Goal: Task Accomplishment & Management: Use online tool/utility

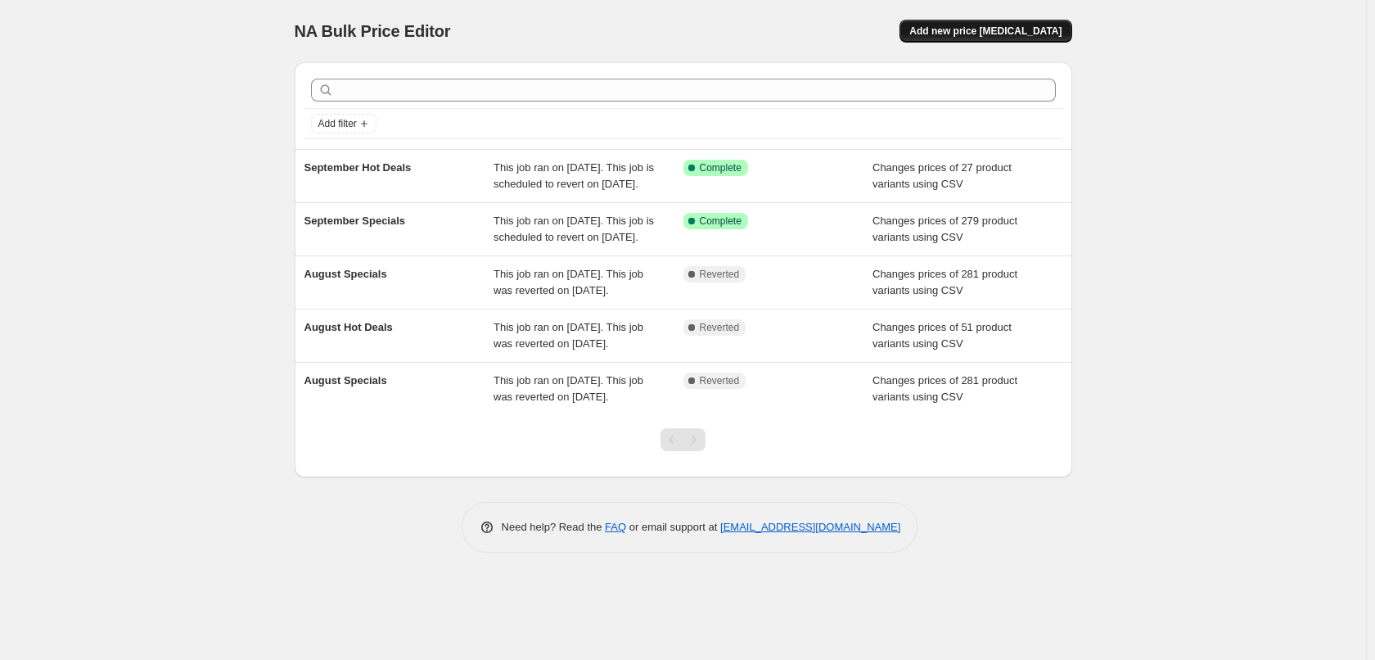
click at [994, 34] on span "Add new price [MEDICAL_DATA]" at bounding box center [985, 31] width 152 height 13
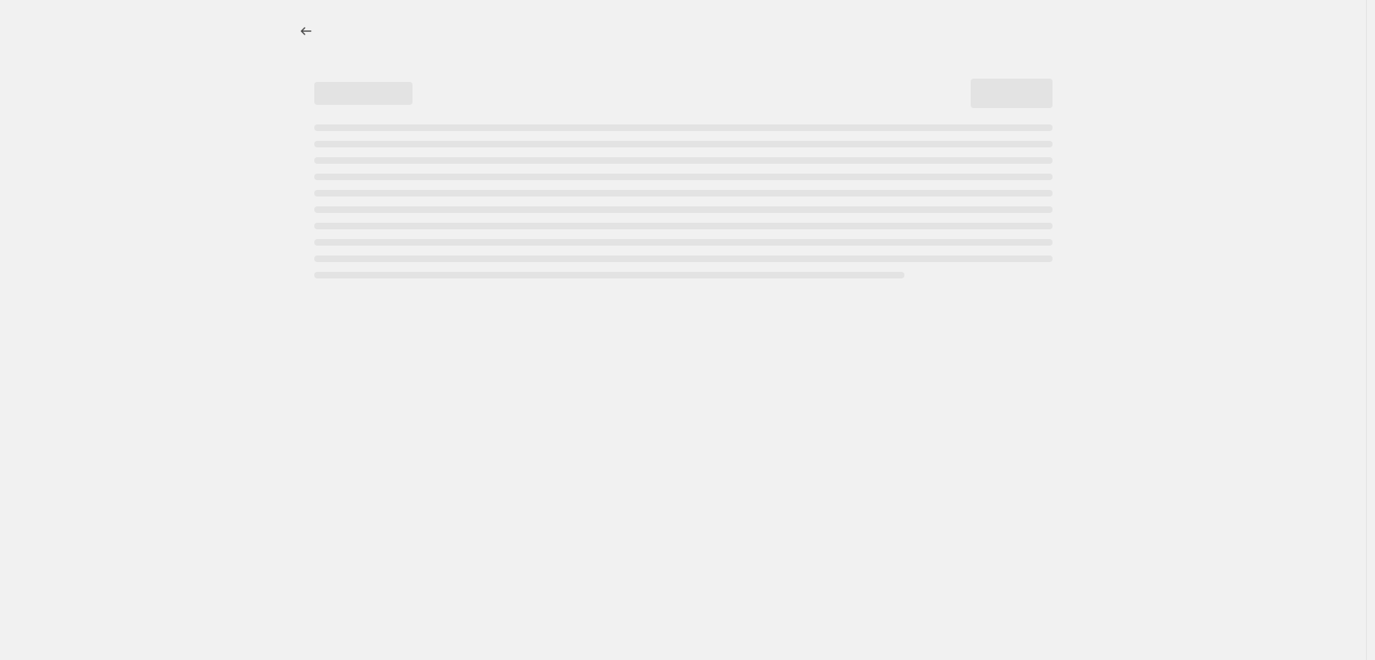
select select "percentage"
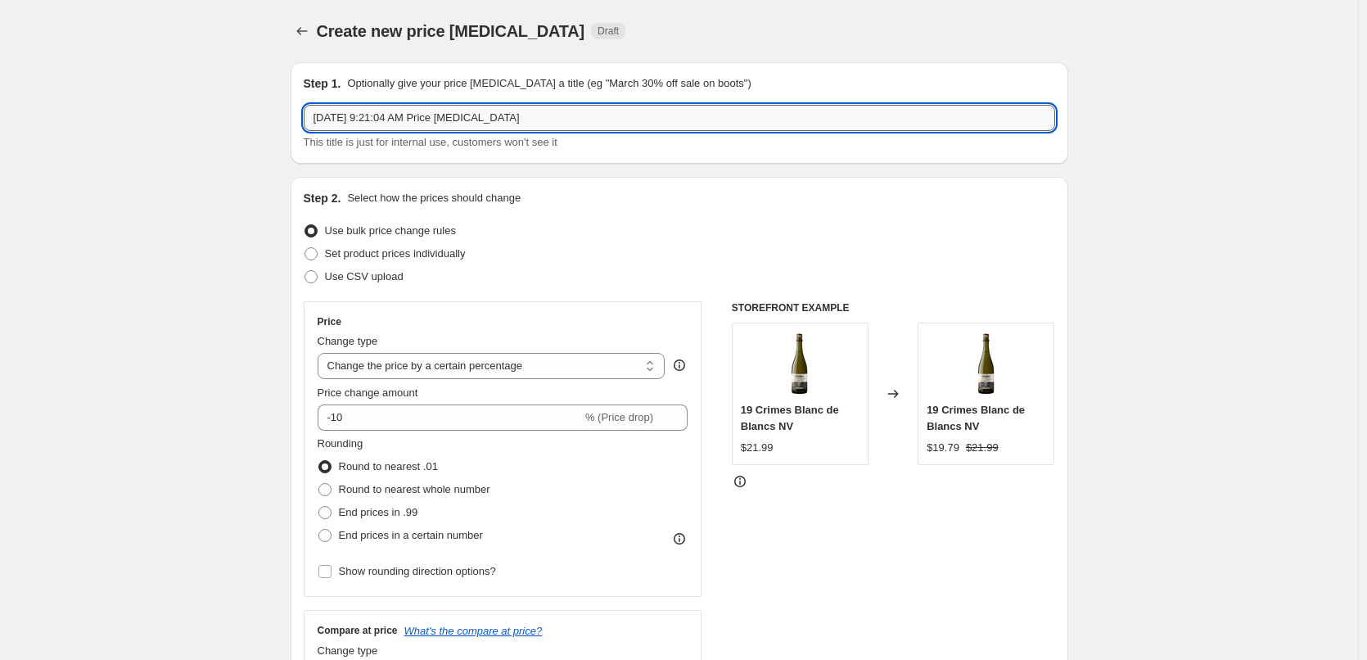
click at [547, 120] on input "[DATE] 9:21:04 AM Price [MEDICAL_DATA]" at bounding box center [679, 118] width 751 height 26
type input "October Specials"
click at [381, 279] on span "Use CSV upload" at bounding box center [364, 276] width 79 height 12
click at [305, 271] on input "Use CSV upload" at bounding box center [304, 270] width 1 height 1
radio input "true"
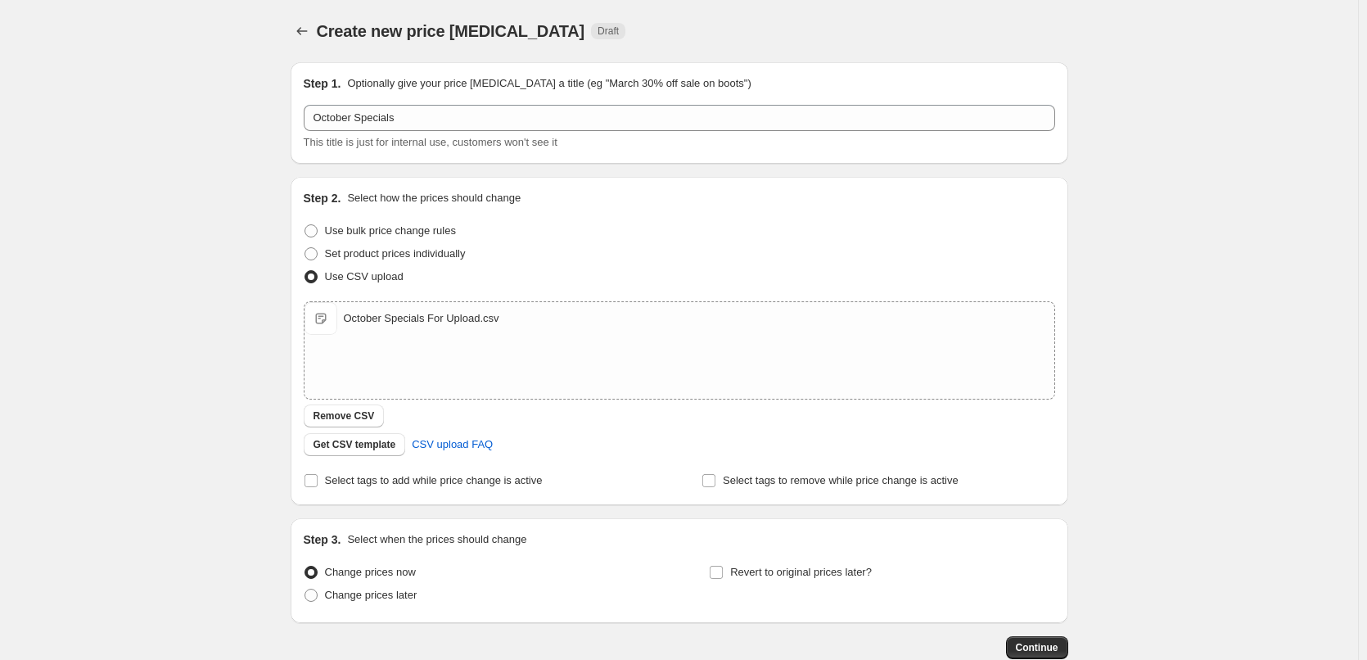
scroll to position [99, 0]
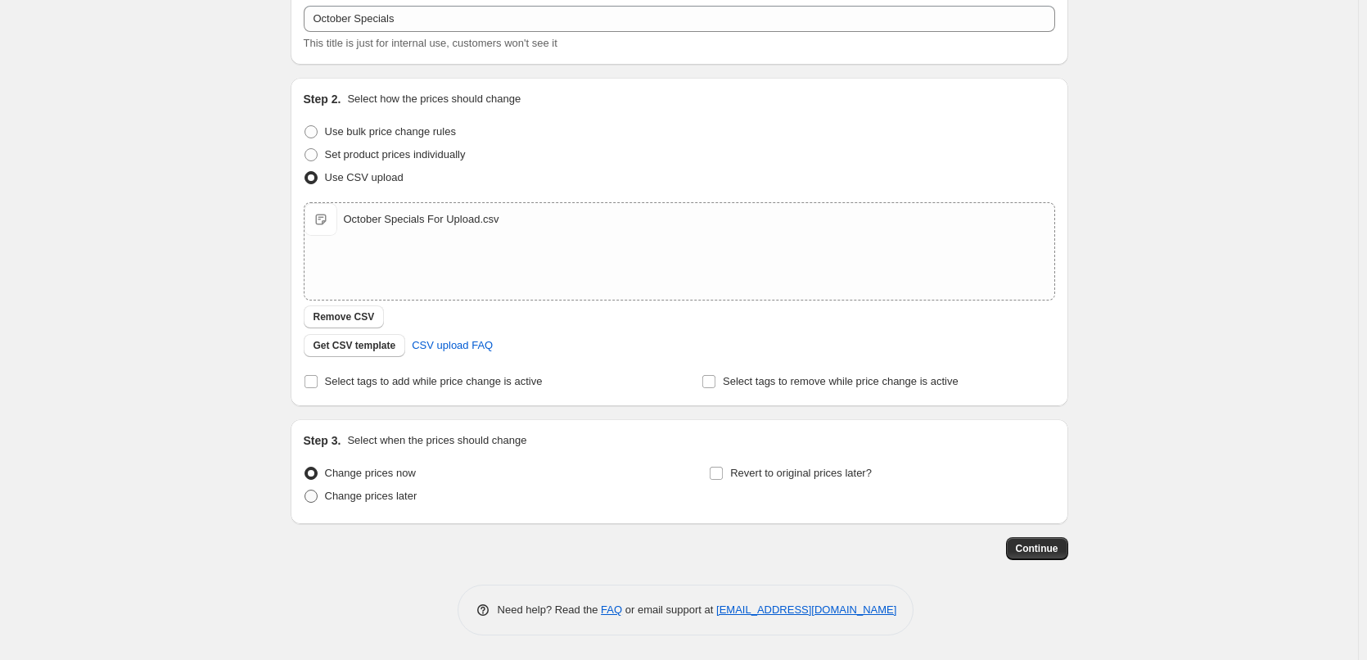
click at [392, 495] on span "Change prices later" at bounding box center [371, 495] width 92 height 12
click at [305, 490] on input "Change prices later" at bounding box center [304, 489] width 1 height 1
radio input "true"
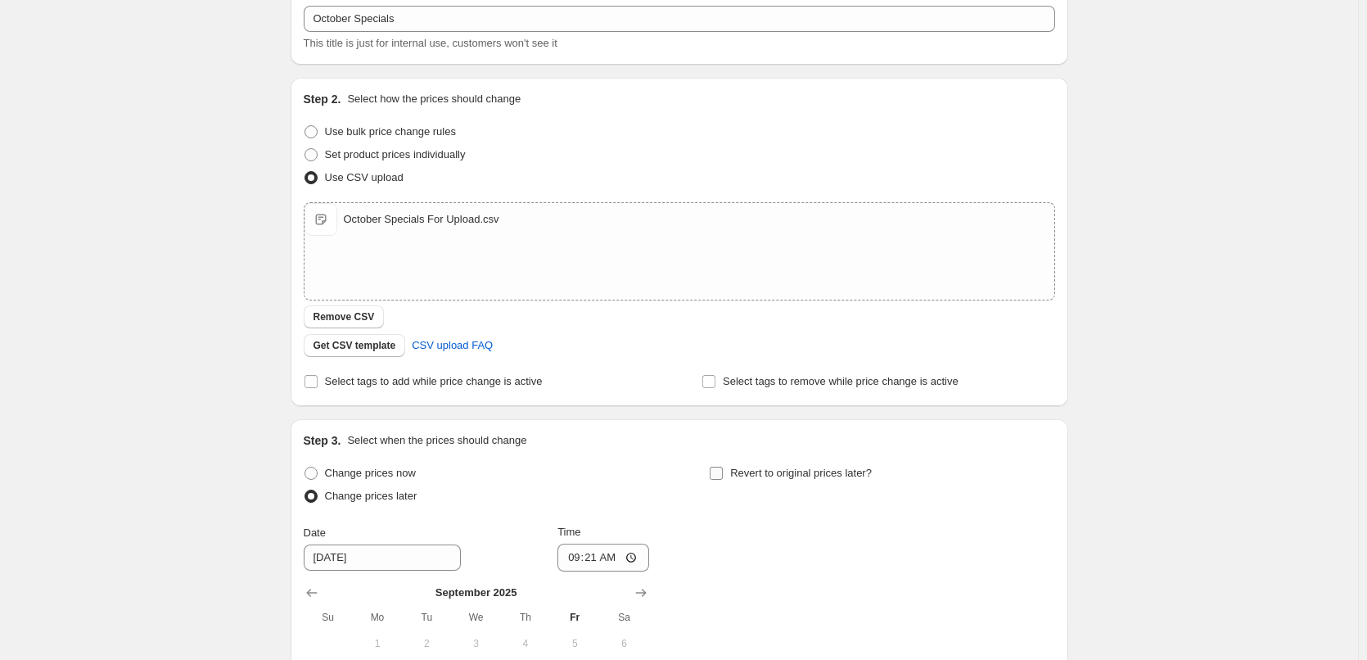
click at [776, 478] on span "Revert to original prices later?" at bounding box center [801, 472] width 142 height 12
click at [723, 478] on input "Revert to original prices later?" at bounding box center [716, 472] width 13 height 13
checkbox input "true"
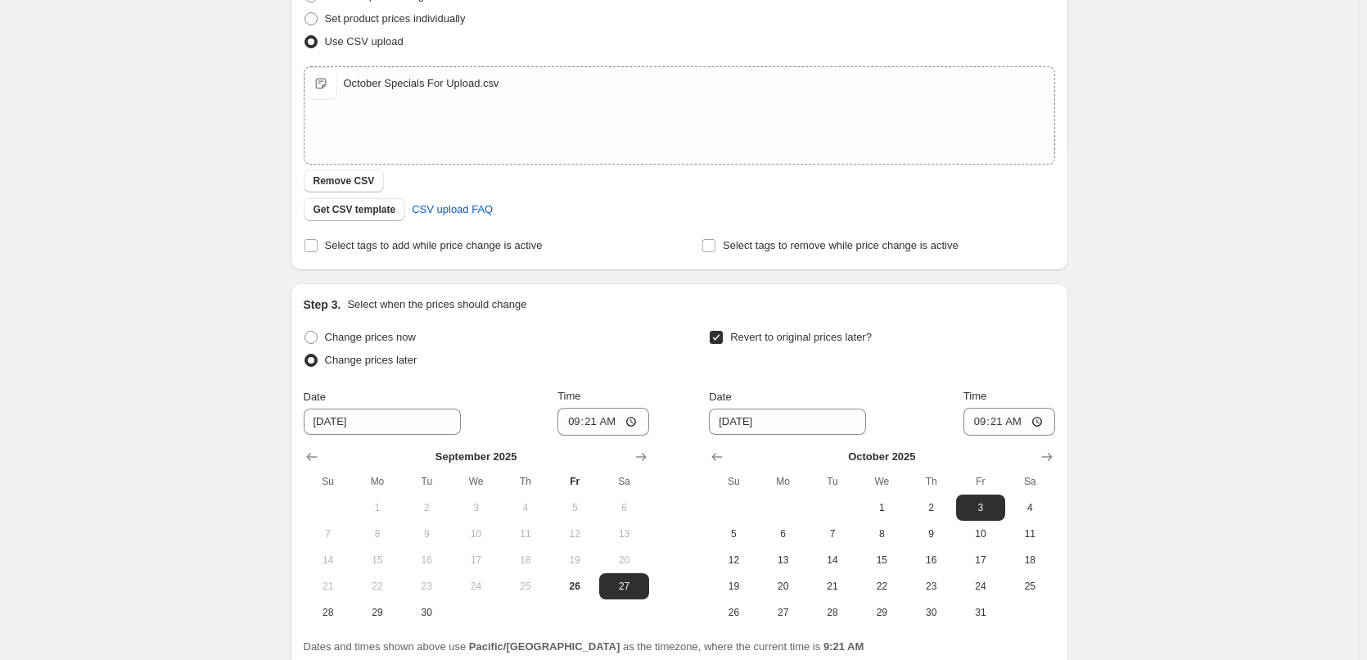
scroll to position [379, 0]
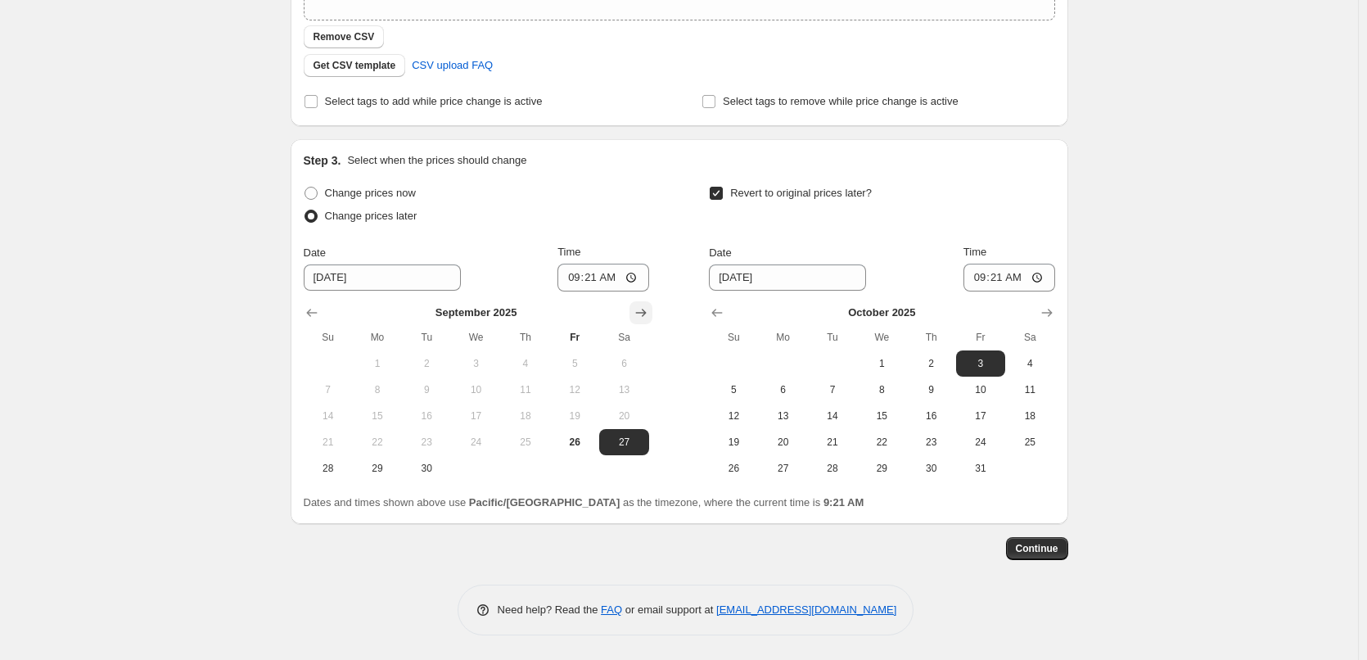
click at [642, 313] on icon "Show next month, October 2025" at bounding box center [640, 313] width 11 height 8
click at [477, 363] on span "1" at bounding box center [475, 363] width 36 height 13
type input "[DATE]"
click at [574, 282] on input "09:21" at bounding box center [603, 278] width 92 height 28
type input "00:15"
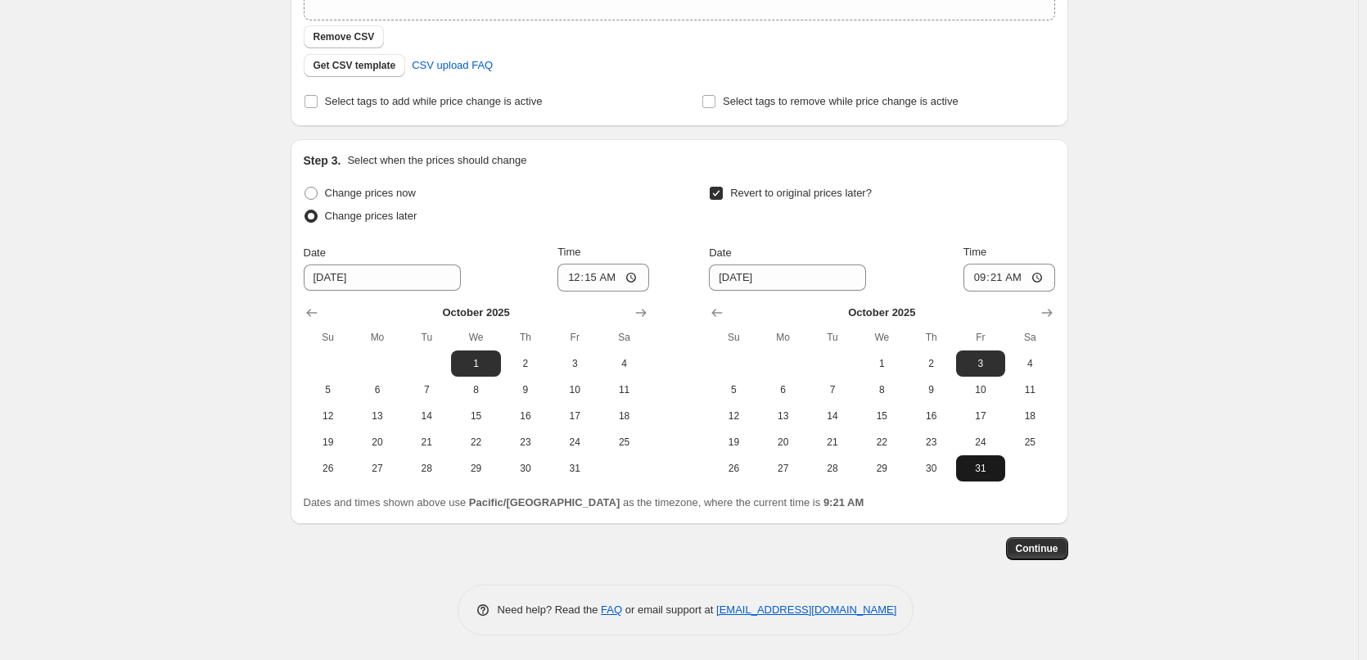
click at [974, 464] on span "31" at bounding box center [980, 468] width 36 height 13
type input "[DATE]"
click at [979, 277] on input "09:21" at bounding box center [1009, 278] width 92 height 28
type input "23:45"
click at [562, 222] on div "Change prices later" at bounding box center [476, 216] width 345 height 23
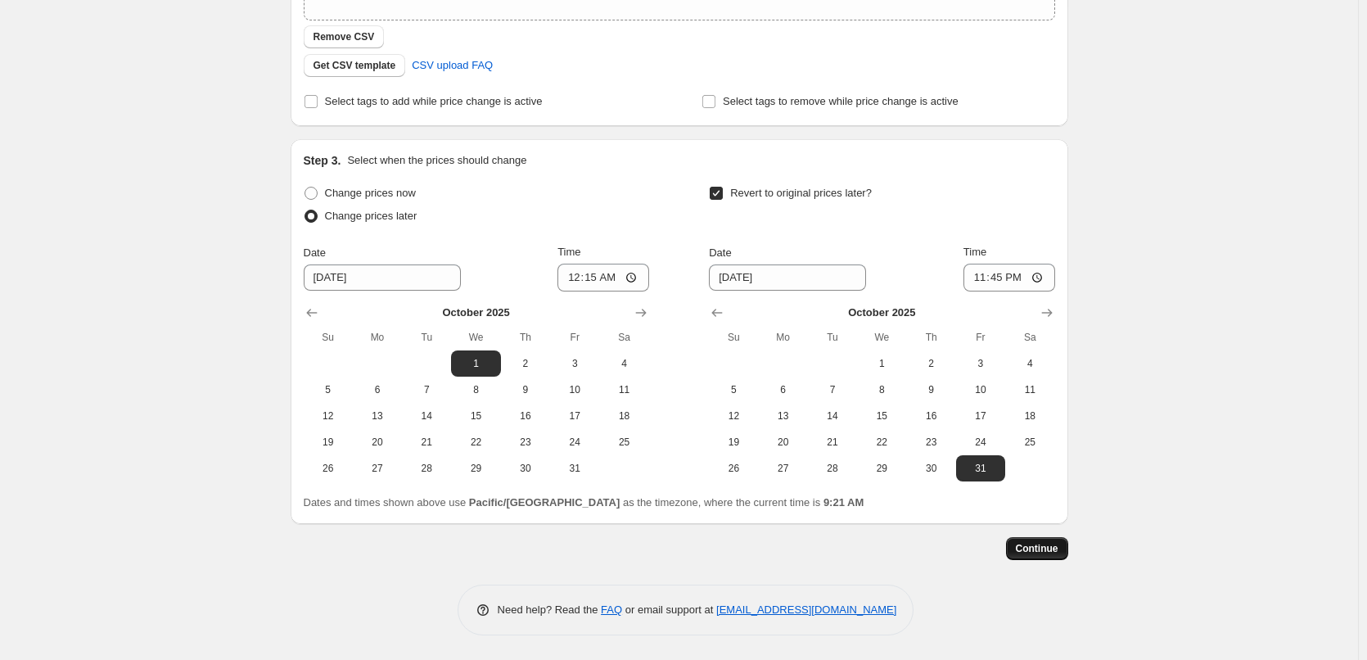
click at [1049, 552] on span "Continue" at bounding box center [1037, 548] width 43 height 13
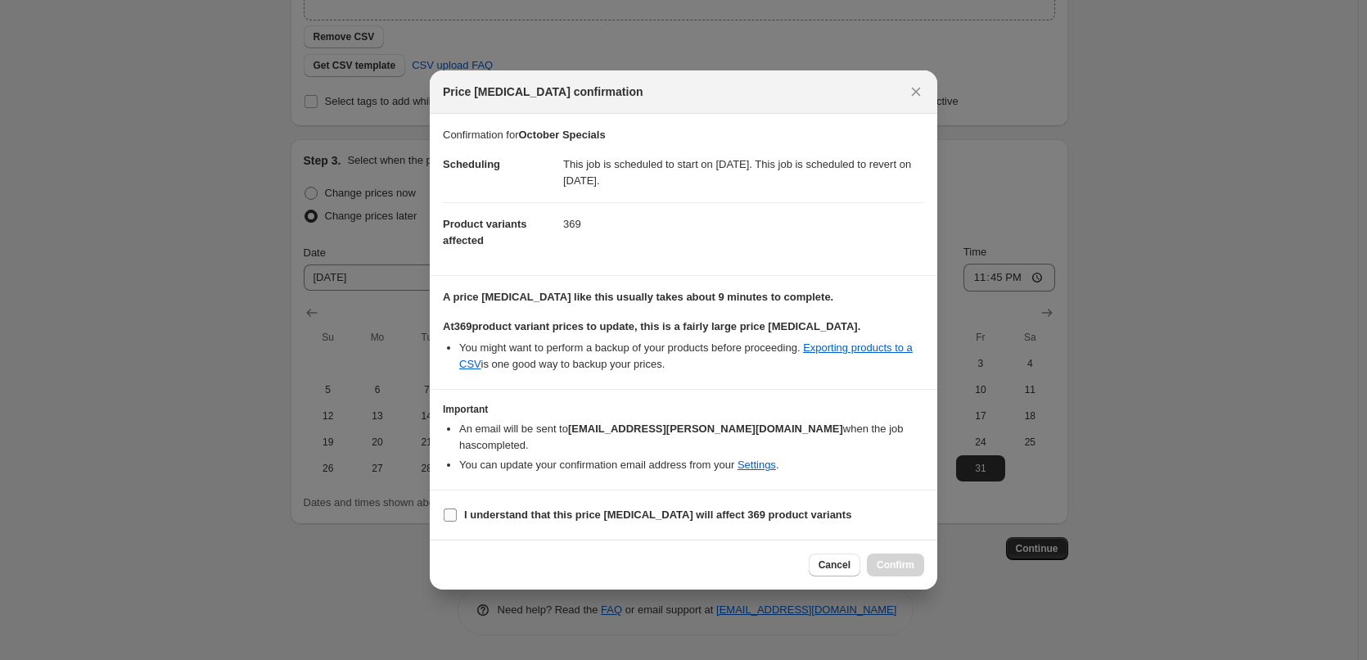
click at [552, 509] on b "I understand that this price [MEDICAL_DATA] will affect 369 product variants" at bounding box center [657, 514] width 387 height 12
click at [457, 509] on input "I understand that this price [MEDICAL_DATA] will affect 369 product variants" at bounding box center [450, 514] width 13 height 13
checkbox input "true"
click at [904, 558] on span "Confirm" at bounding box center [895, 564] width 38 height 13
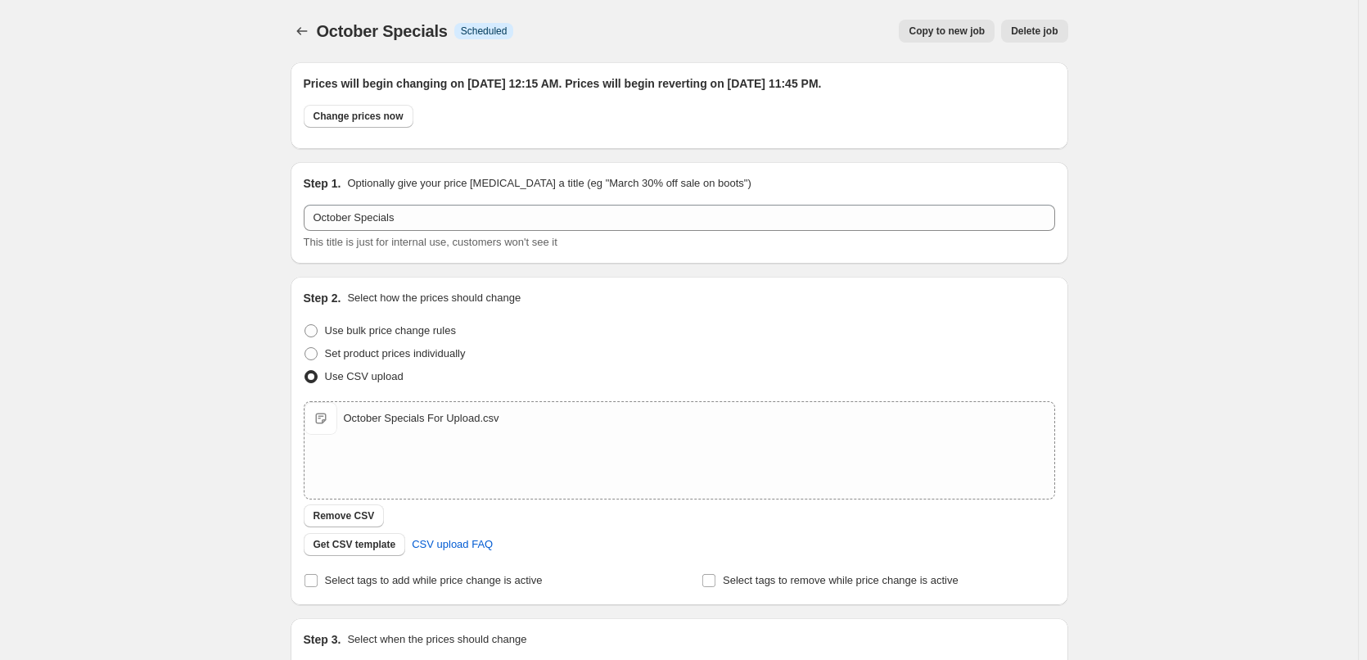
scroll to position [379, 0]
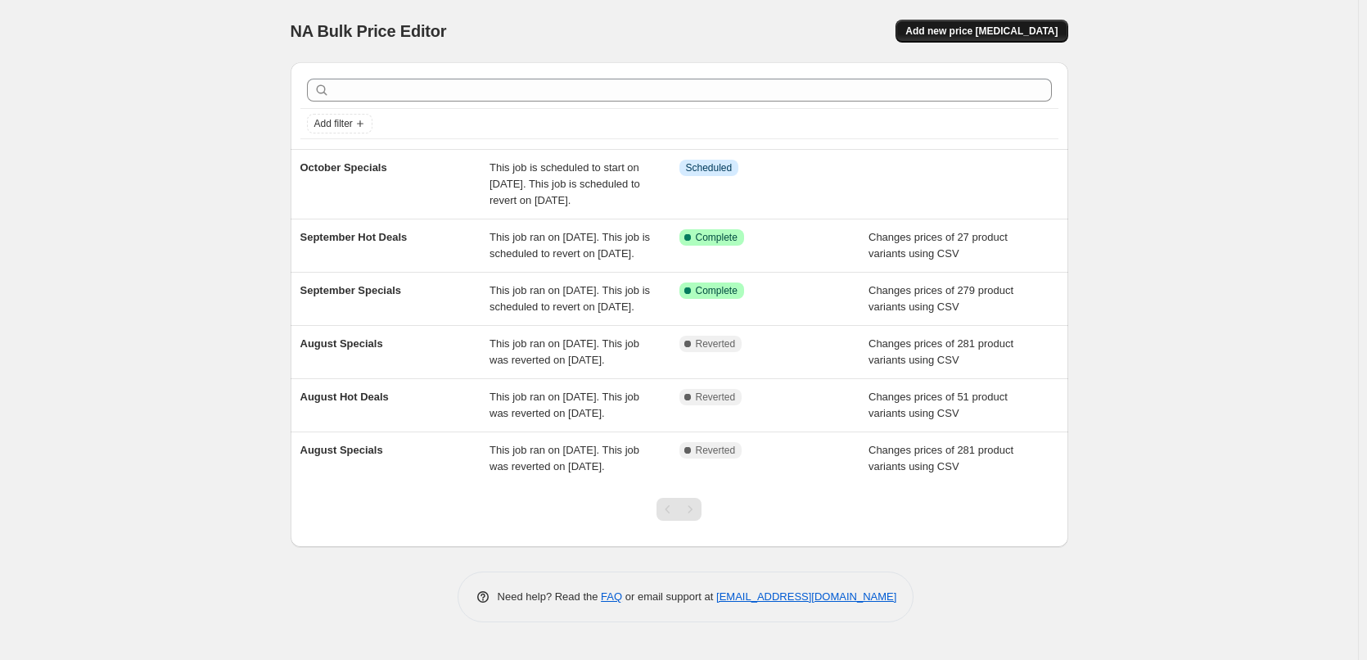
click at [968, 32] on span "Add new price [MEDICAL_DATA]" at bounding box center [981, 31] width 152 height 13
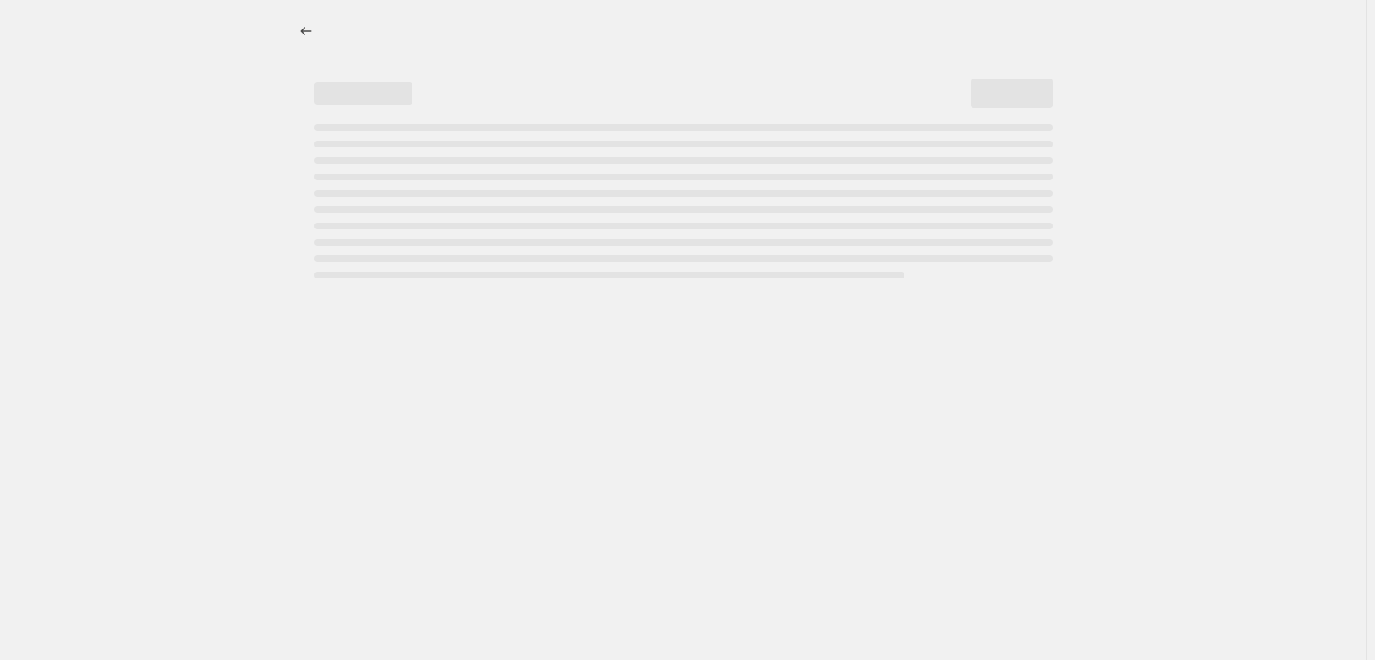
select select "percentage"
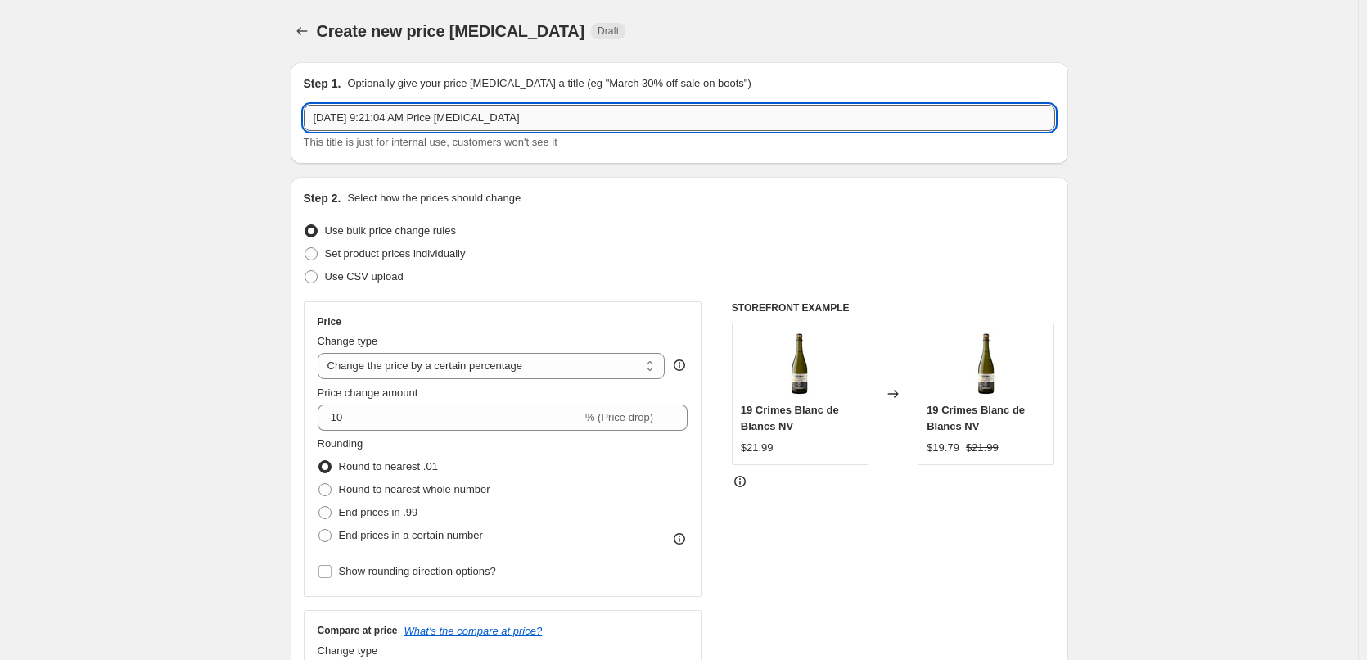
click at [566, 117] on input "[DATE] 9:21:04 AM Price [MEDICAL_DATA]" at bounding box center [679, 118] width 751 height 26
type input "October Hot Deals"
click at [367, 274] on span "Use CSV upload" at bounding box center [364, 276] width 79 height 12
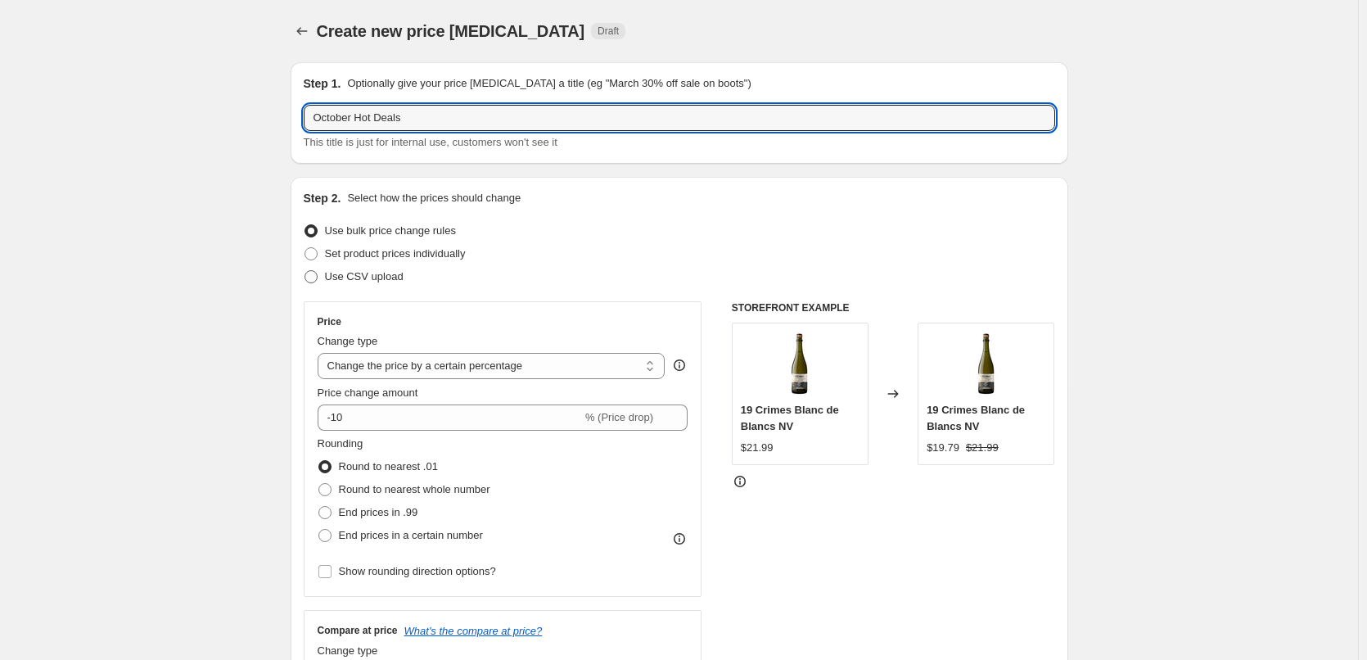
click at [305, 271] on input "Use CSV upload" at bounding box center [304, 270] width 1 height 1
radio input "true"
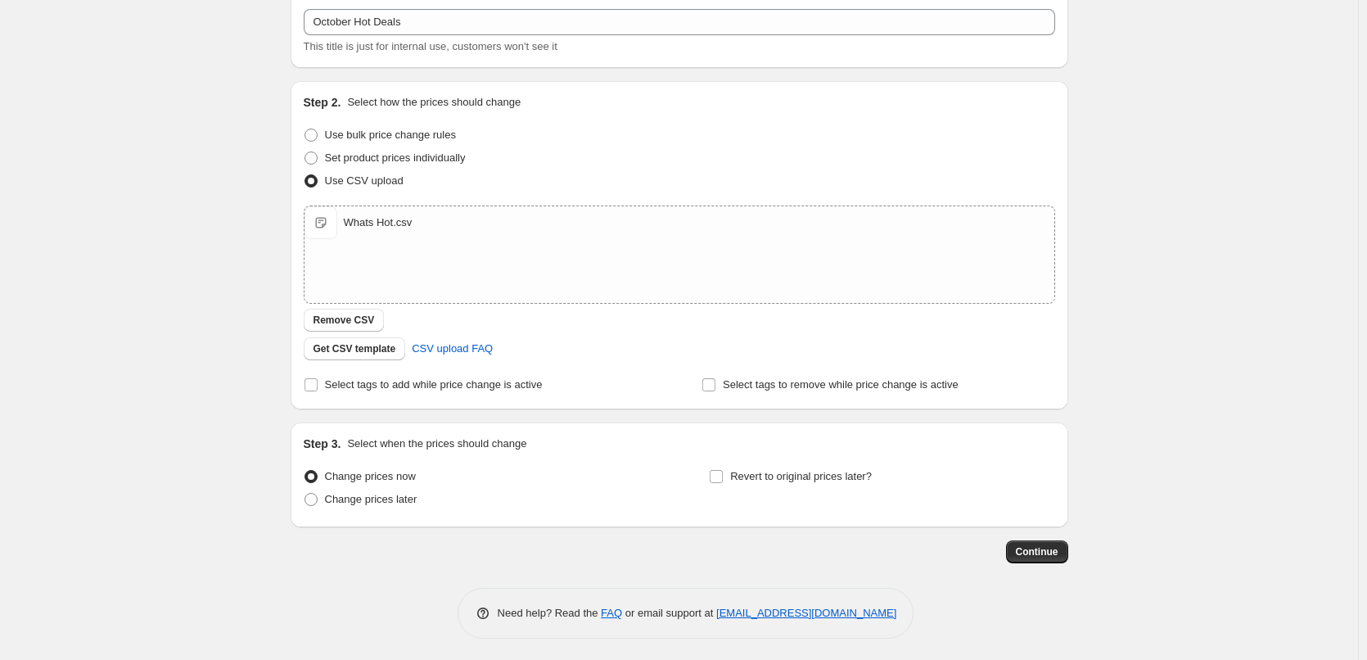
scroll to position [99, 0]
click at [420, 385] on span "Select tags to add while price change is active" at bounding box center [434, 381] width 218 height 12
click at [318, 385] on input "Select tags to add while price change is active" at bounding box center [310, 381] width 13 height 13
checkbox input "true"
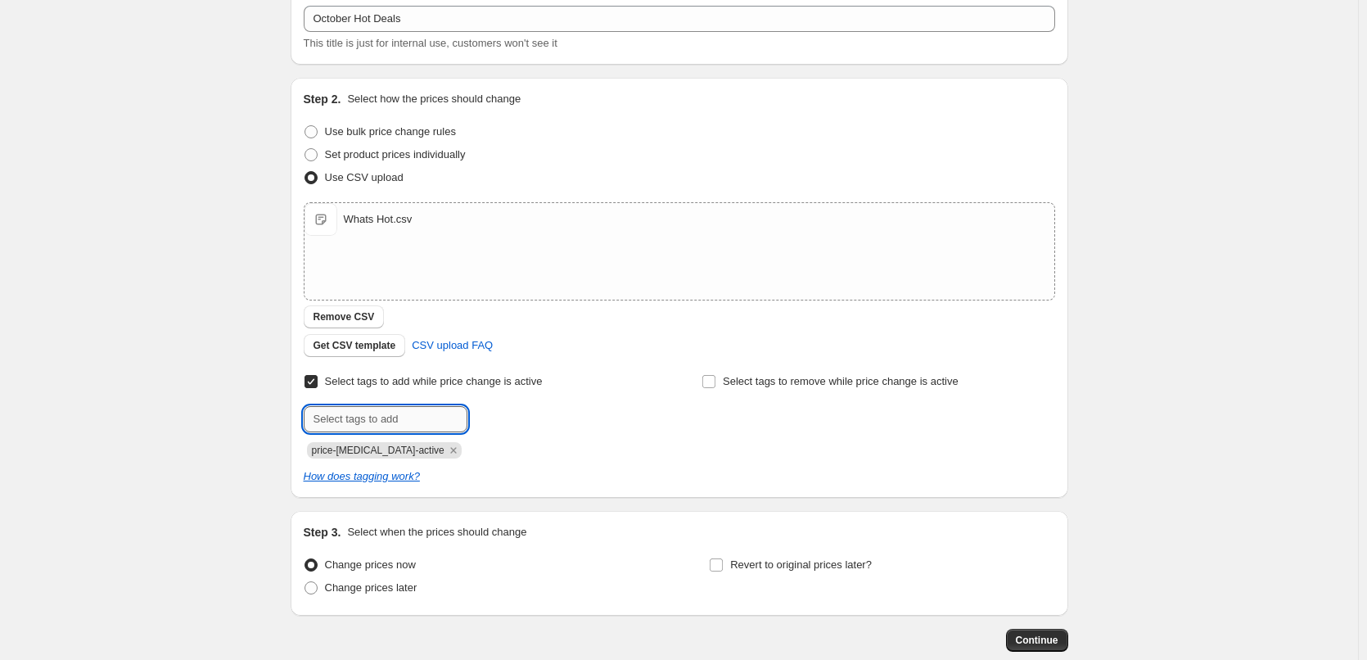
click at [390, 417] on input "text" at bounding box center [386, 419] width 164 height 26
type input "hot-deals"
click at [507, 423] on span "Add hot-deals" at bounding box center [513, 417] width 65 height 13
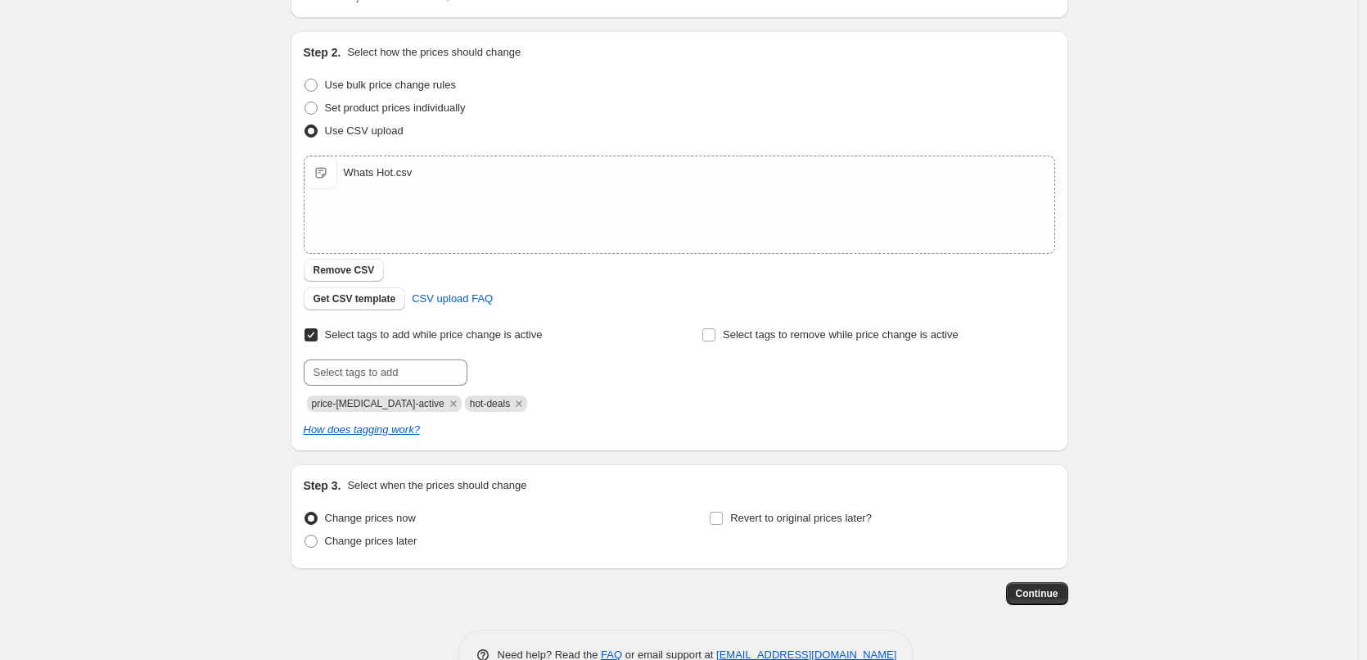
scroll to position [191, 0]
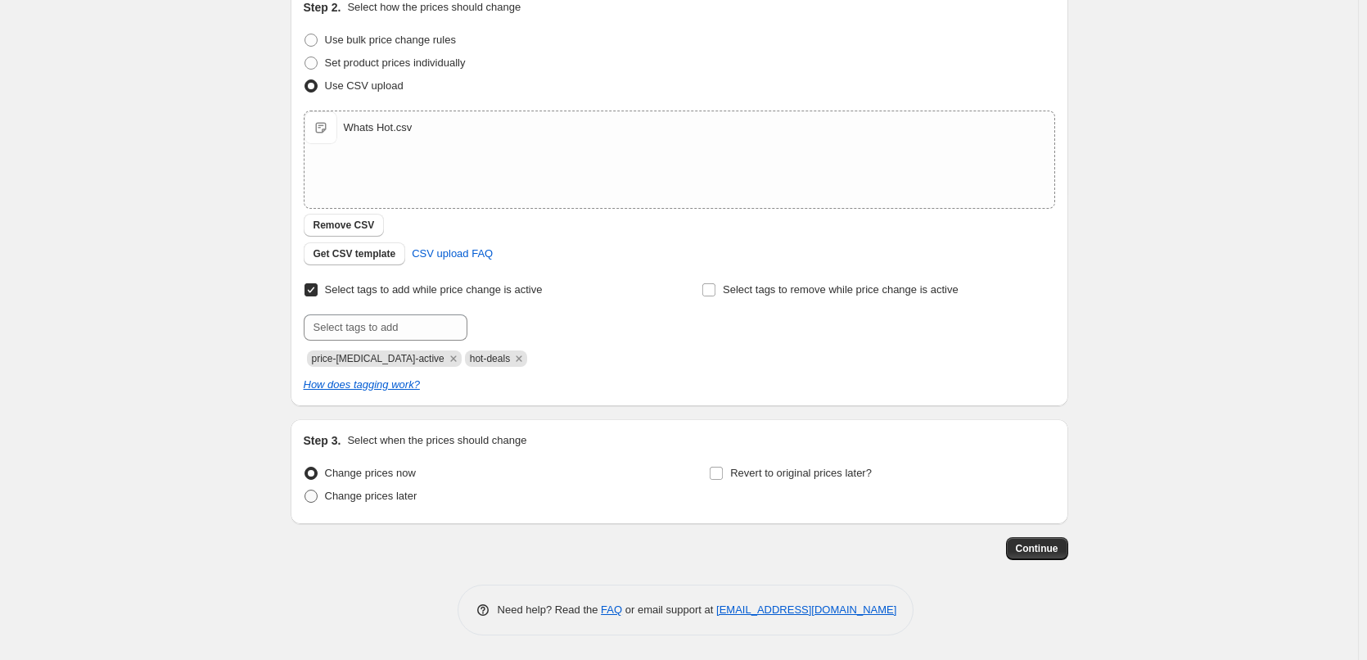
click at [373, 498] on span "Change prices later" at bounding box center [371, 495] width 92 height 12
click at [305, 490] on input "Change prices later" at bounding box center [304, 489] width 1 height 1
radio input "true"
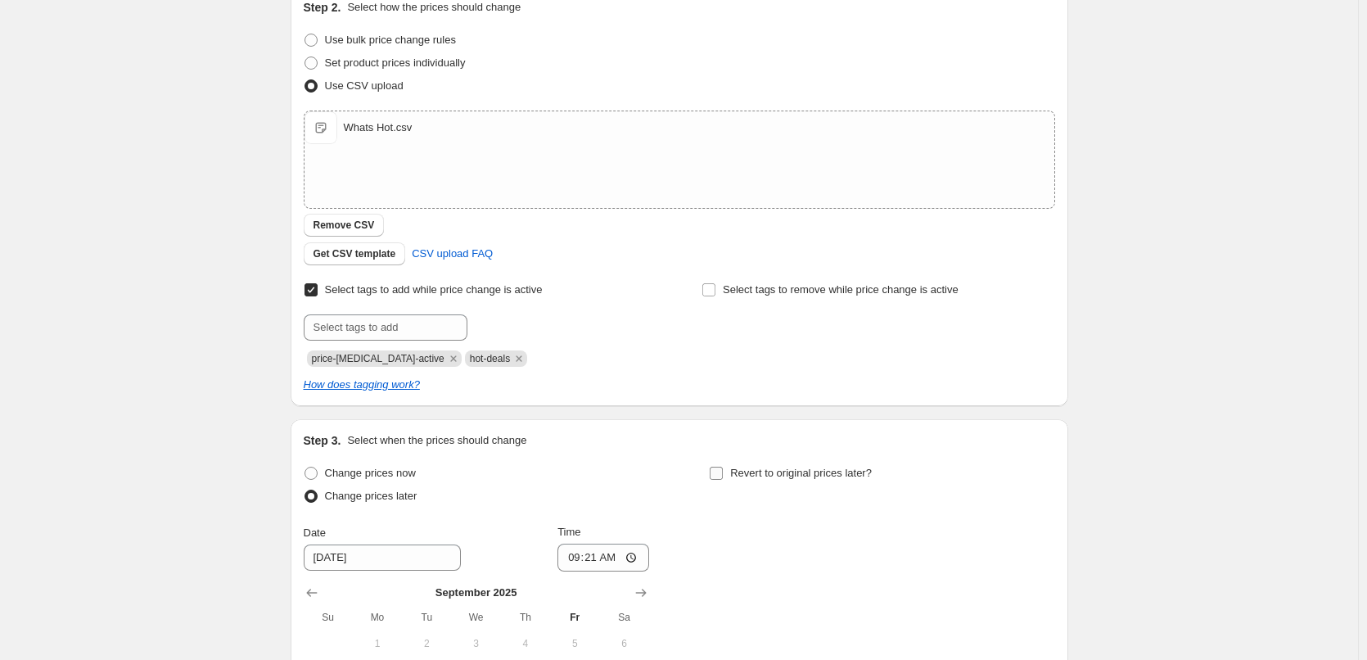
click at [751, 477] on span "Revert to original prices later?" at bounding box center [801, 472] width 142 height 12
click at [723, 477] on input "Revert to original prices later?" at bounding box center [716, 472] width 13 height 13
checkbox input "true"
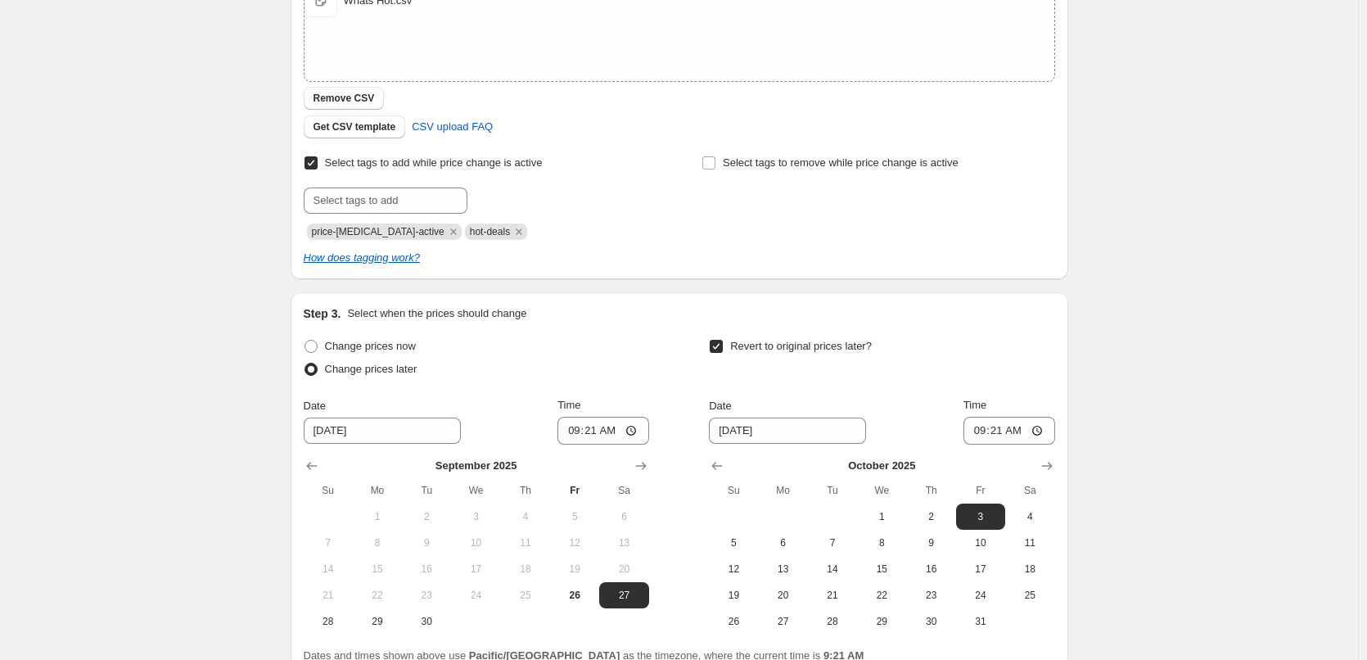
scroll to position [471, 0]
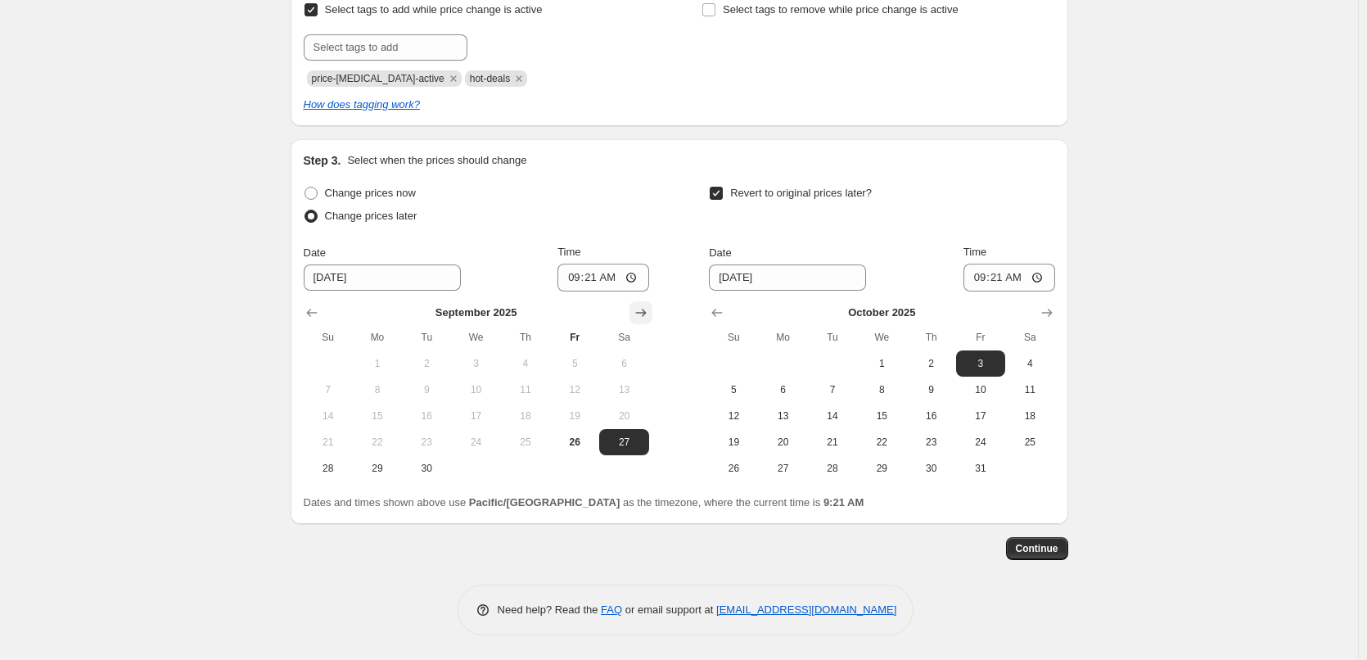
click at [649, 316] on icon "Show next month, October 2025" at bounding box center [641, 312] width 16 height 16
click at [487, 360] on span "1" at bounding box center [475, 363] width 36 height 13
type input "[DATE]"
click at [574, 282] on input "09:21" at bounding box center [603, 278] width 92 height 28
type input "00:15"
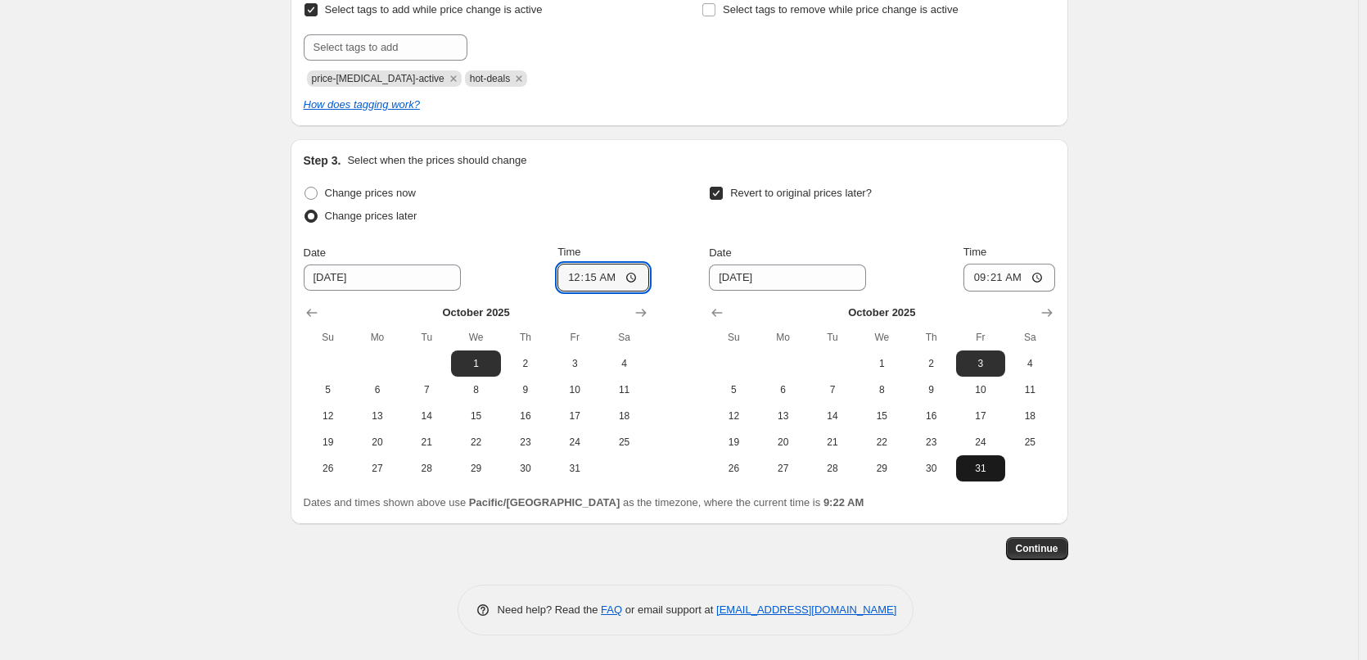
click at [998, 467] on span "31" at bounding box center [980, 468] width 36 height 13
type input "[DATE]"
click at [971, 273] on input "09:21" at bounding box center [1009, 278] width 92 height 28
type input "23:45"
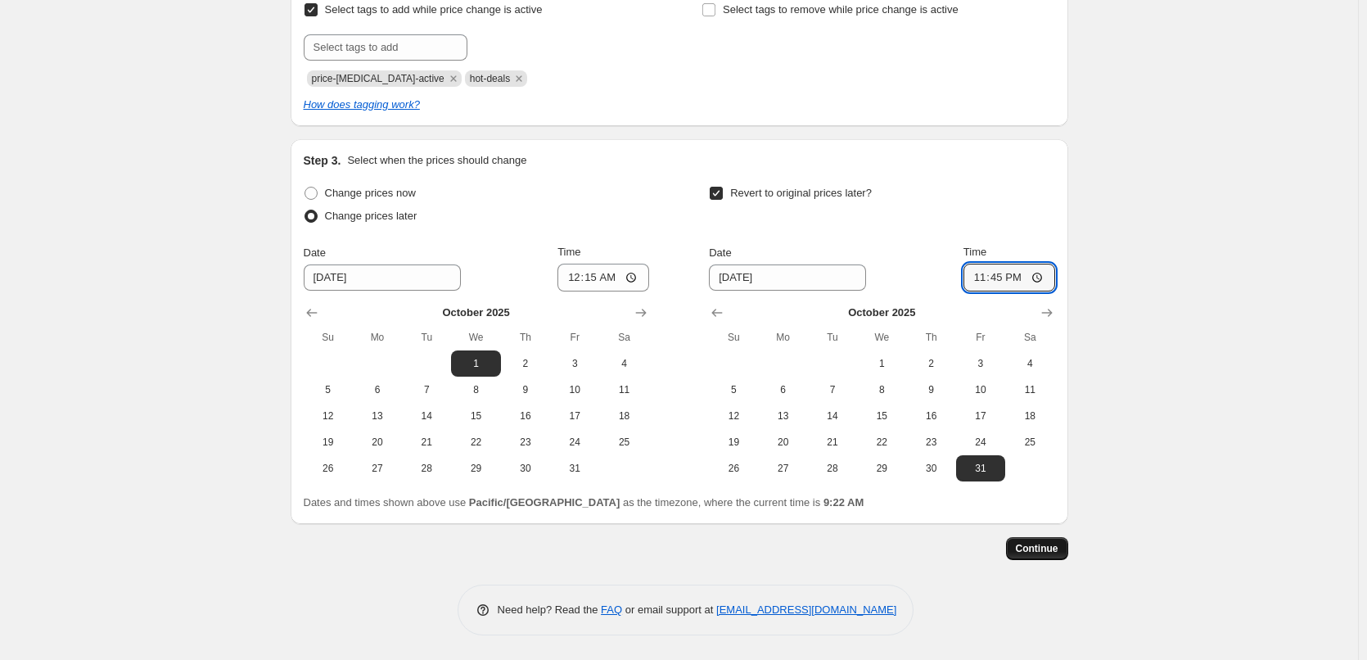
click at [1029, 549] on span "Continue" at bounding box center [1037, 548] width 43 height 13
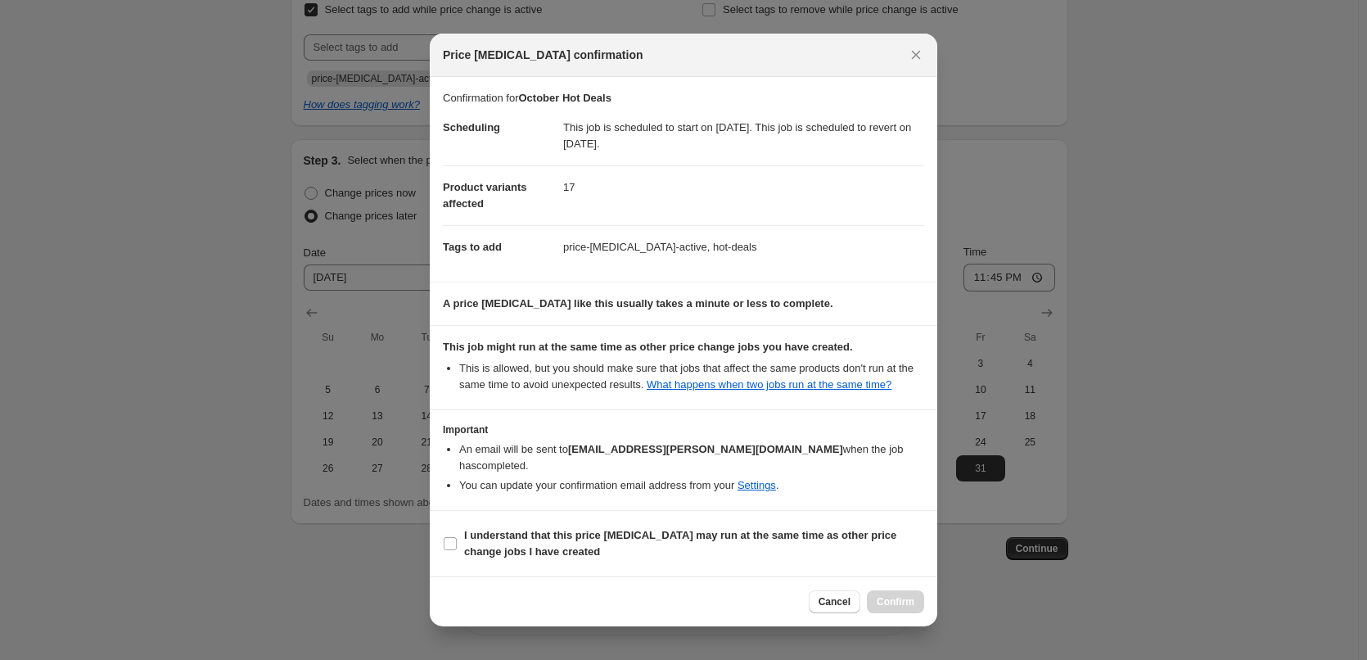
click at [524, 523] on section "I understand that this price [MEDICAL_DATA] may run at the same time as other p…" at bounding box center [683, 543] width 507 height 65
click at [523, 531] on b "I understand that this price [MEDICAL_DATA] may run at the same time as other p…" at bounding box center [680, 543] width 432 height 29
click at [457, 537] on input "I understand that this price [MEDICAL_DATA] may run at the same time as other p…" at bounding box center [450, 543] width 13 height 13
checkbox input "true"
click at [895, 598] on span "Confirm" at bounding box center [895, 601] width 38 height 13
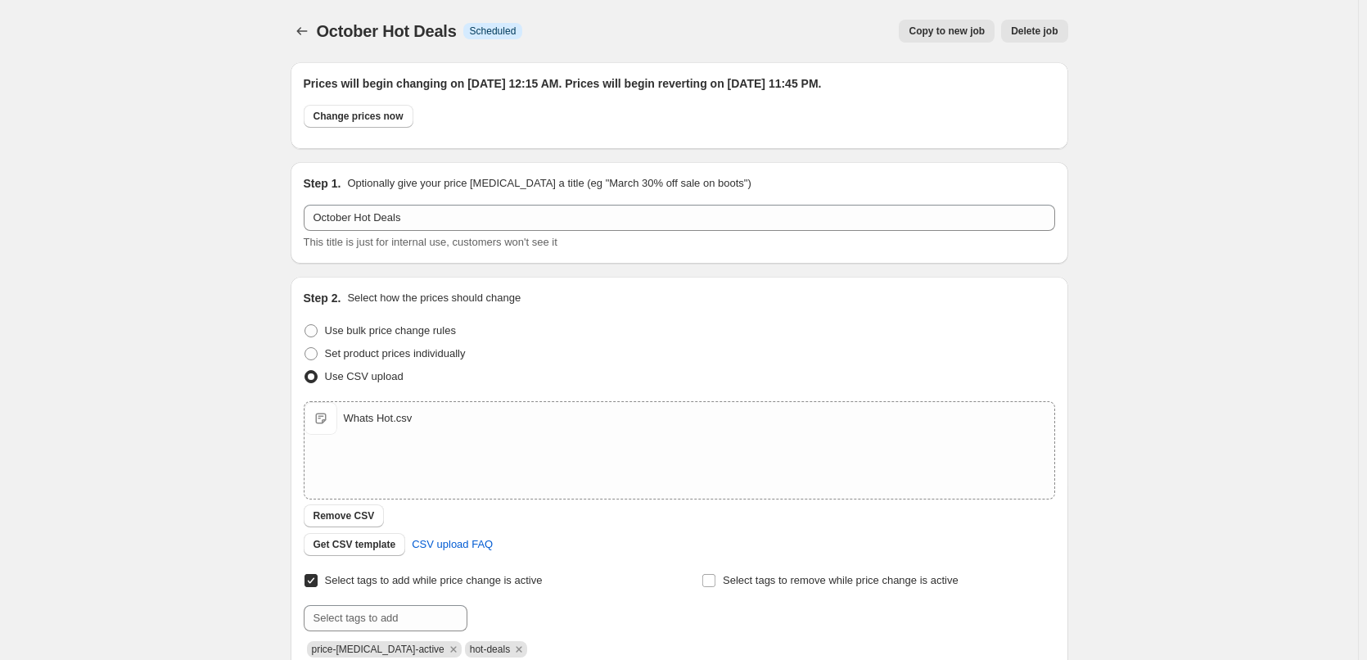
scroll to position [471, 0]
